Goal: Transaction & Acquisition: Purchase product/service

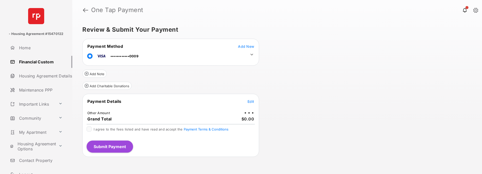
click at [123, 149] on button "Submit Payment" at bounding box center [110, 146] width 46 height 12
click at [92, 127] on div "I agree to the fees listed and have read and accept the Payment Terms & Conditi…" at bounding box center [171, 129] width 168 height 6
click at [250, 53] on icon at bounding box center [251, 54] width 5 height 5
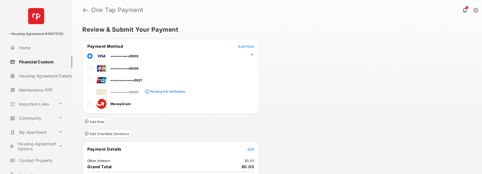
click at [250, 53] on icon at bounding box center [251, 54] width 5 height 5
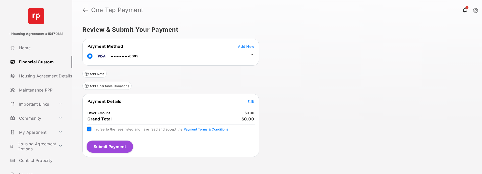
click at [87, 10] on link at bounding box center [85, 10] width 5 height 12
